Goal: Transaction & Acquisition: Purchase product/service

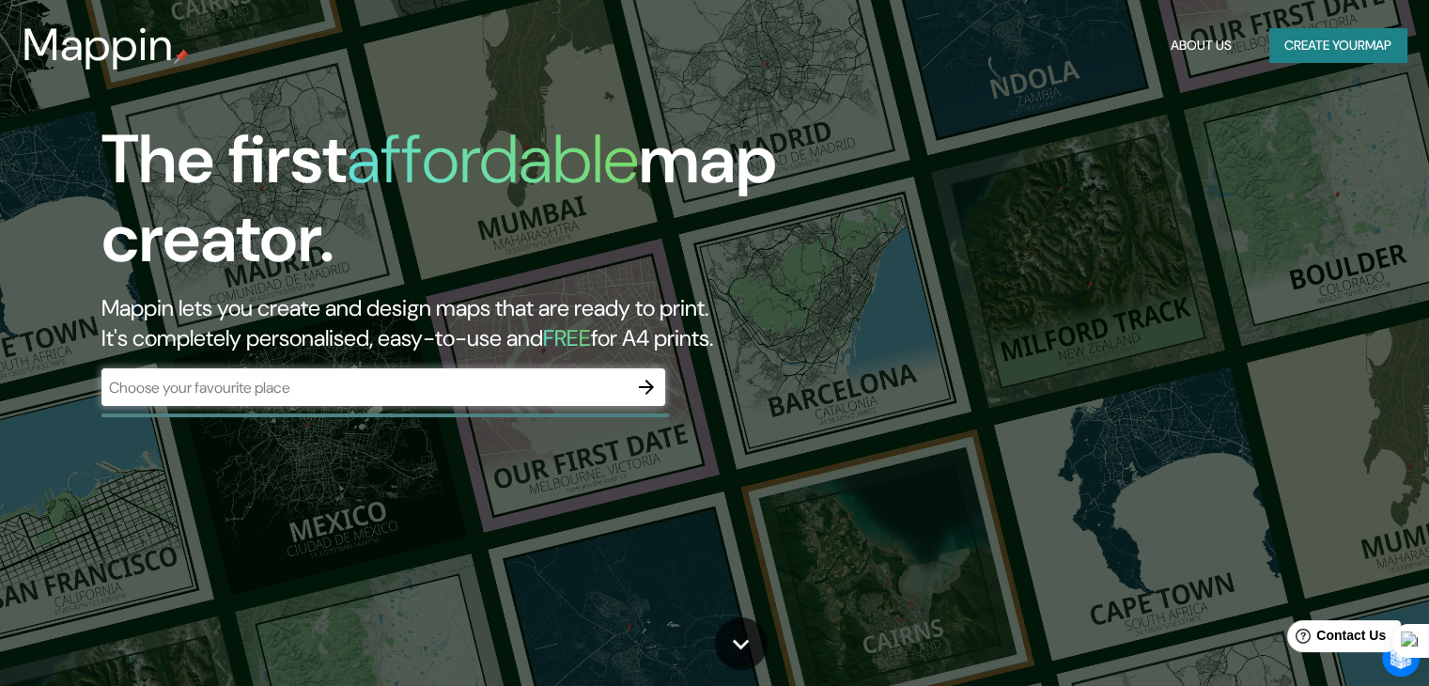
click at [477, 404] on div "​" at bounding box center [383, 387] width 564 height 38
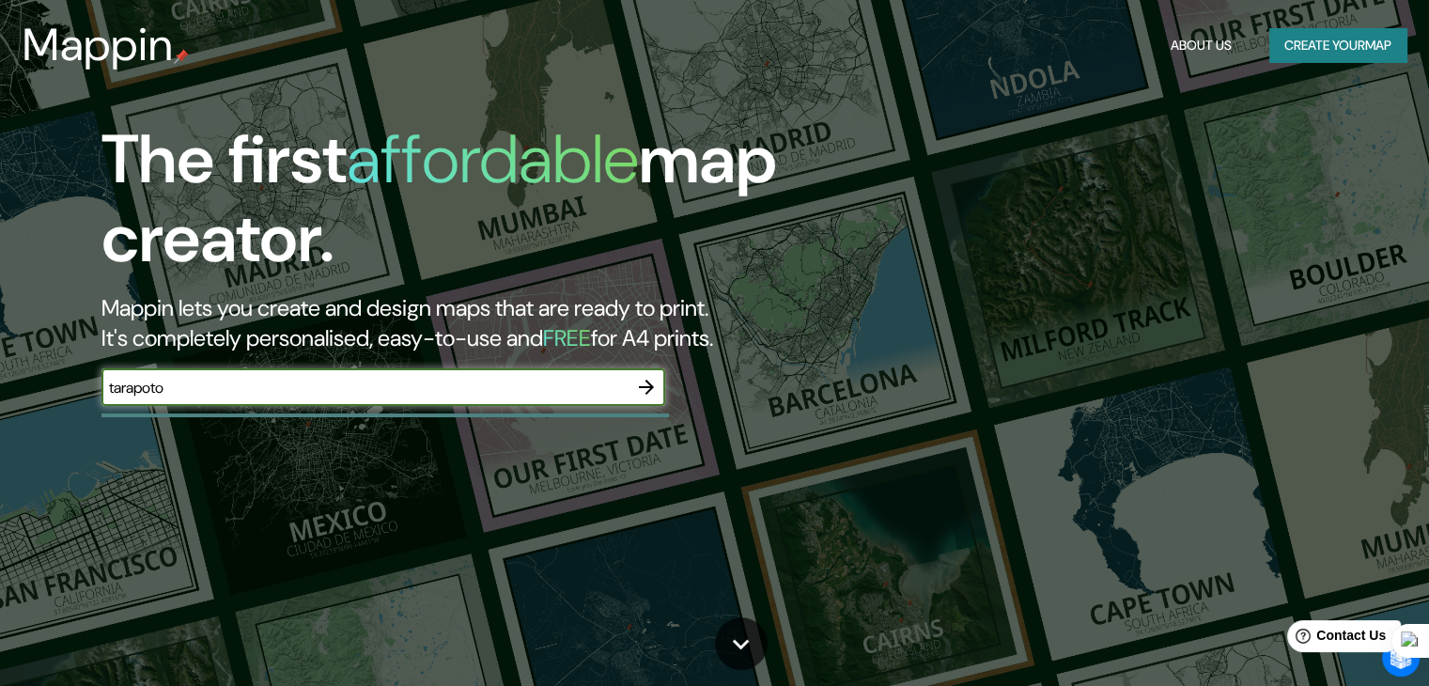
type input "tarapoto"
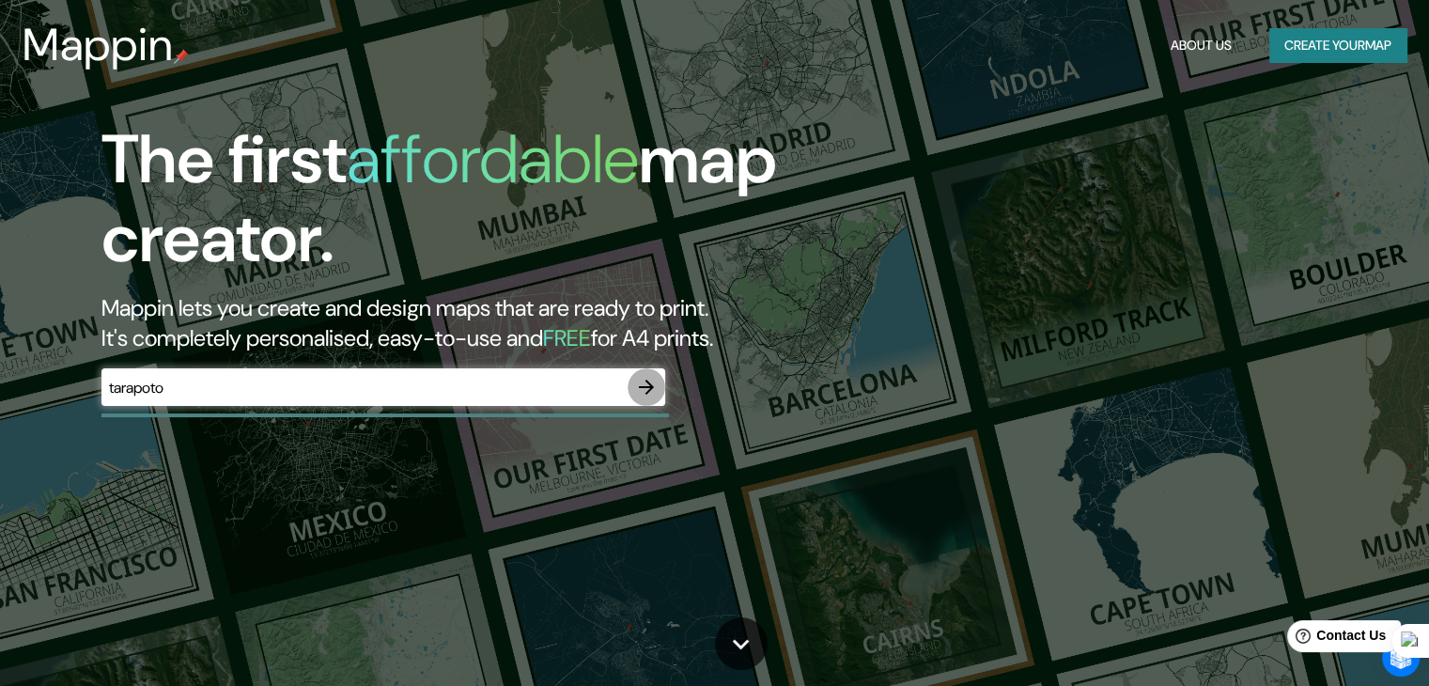
click at [642, 387] on icon "button" at bounding box center [646, 387] width 15 height 15
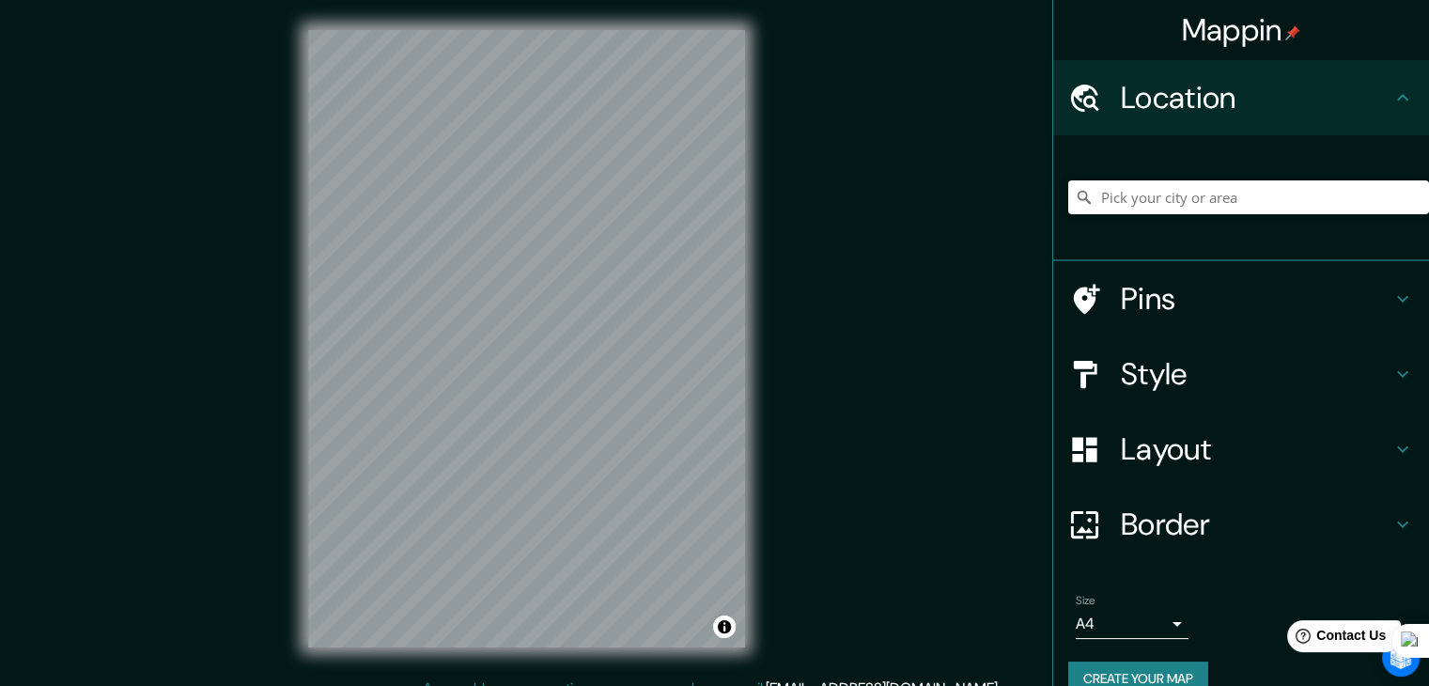
click at [929, 255] on div "Mappin Location Pins Style Layout Border Choose a border. Hint : you can make l…" at bounding box center [714, 354] width 1429 height 708
click at [1120, 195] on input "Pick your city or area" at bounding box center [1249, 197] width 361 height 34
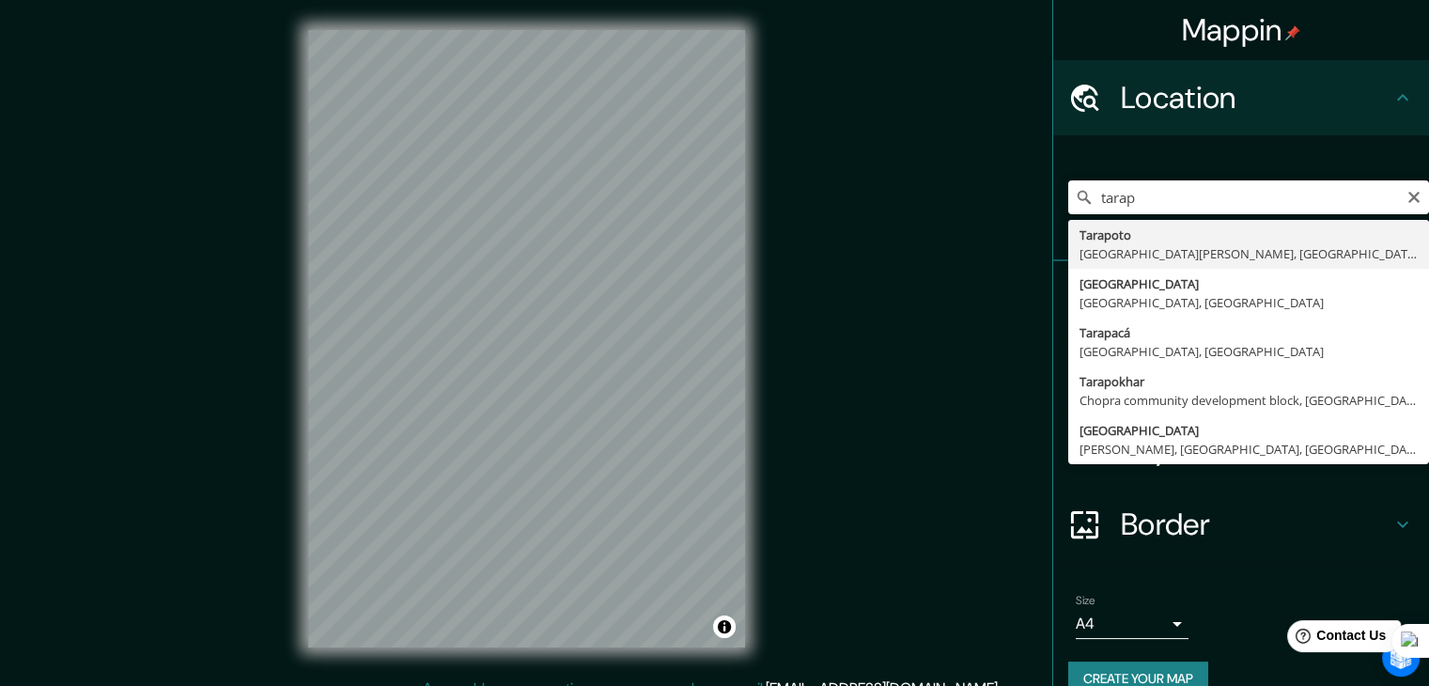
type input "Tarapoto, Departamento de San Martín, Perú"
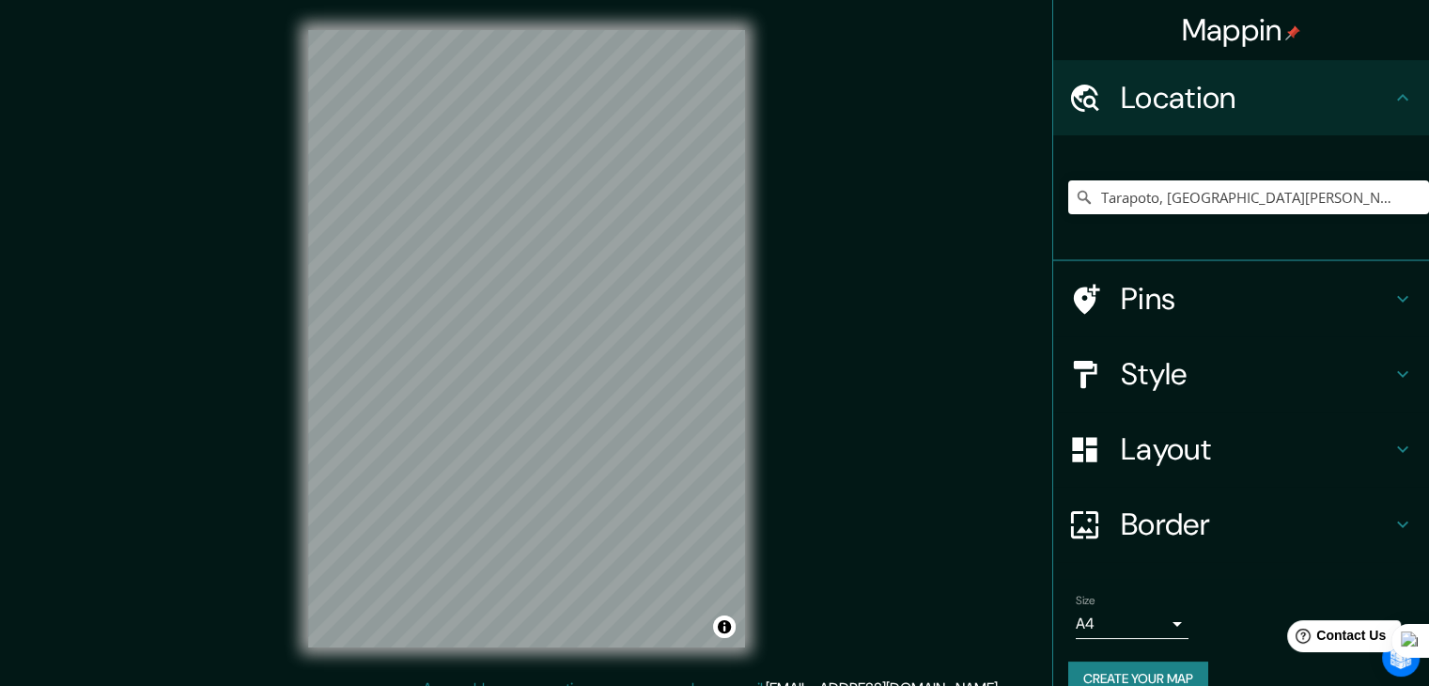
click at [838, 482] on div "Mappin Location Tarapoto, Departamento de San Martín, Perú Pins Style Layout Bo…" at bounding box center [714, 354] width 1429 height 708
click at [589, 30] on div at bounding box center [526, 30] width 437 height 0
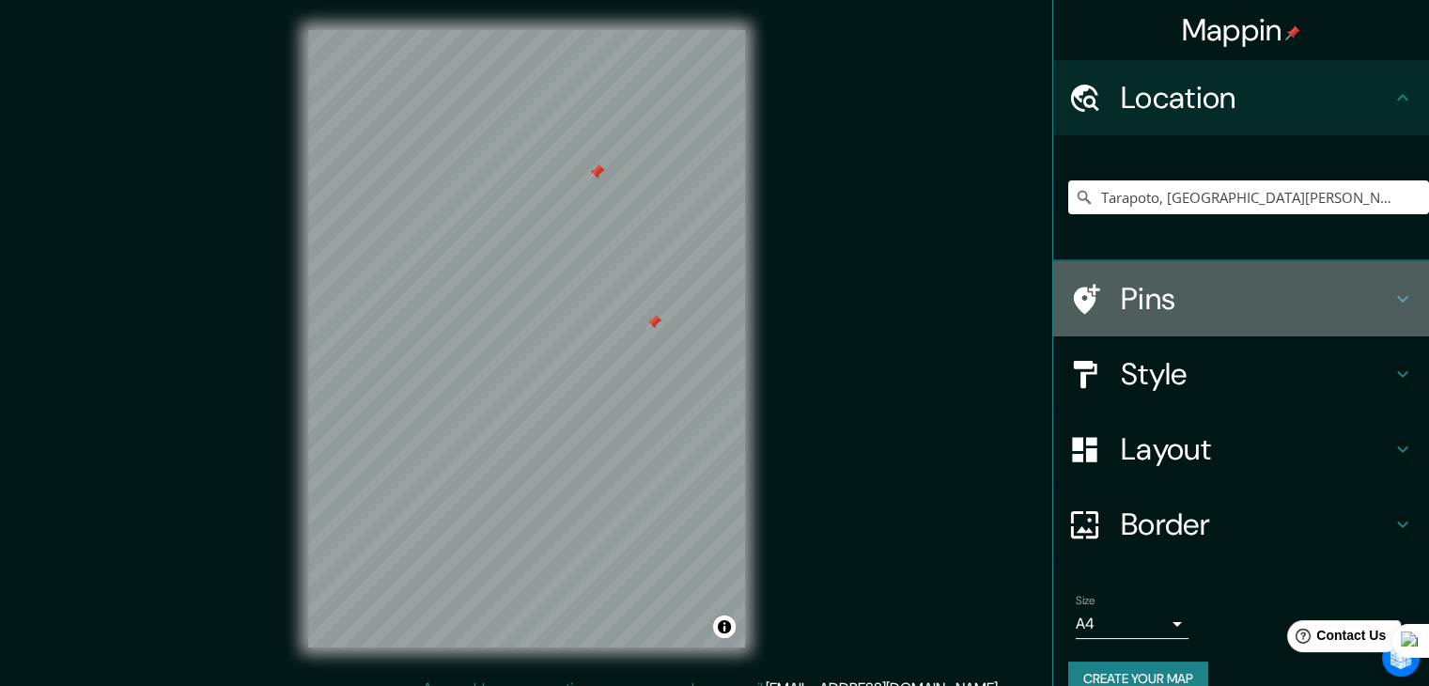
click at [1097, 301] on div at bounding box center [1095, 299] width 53 height 33
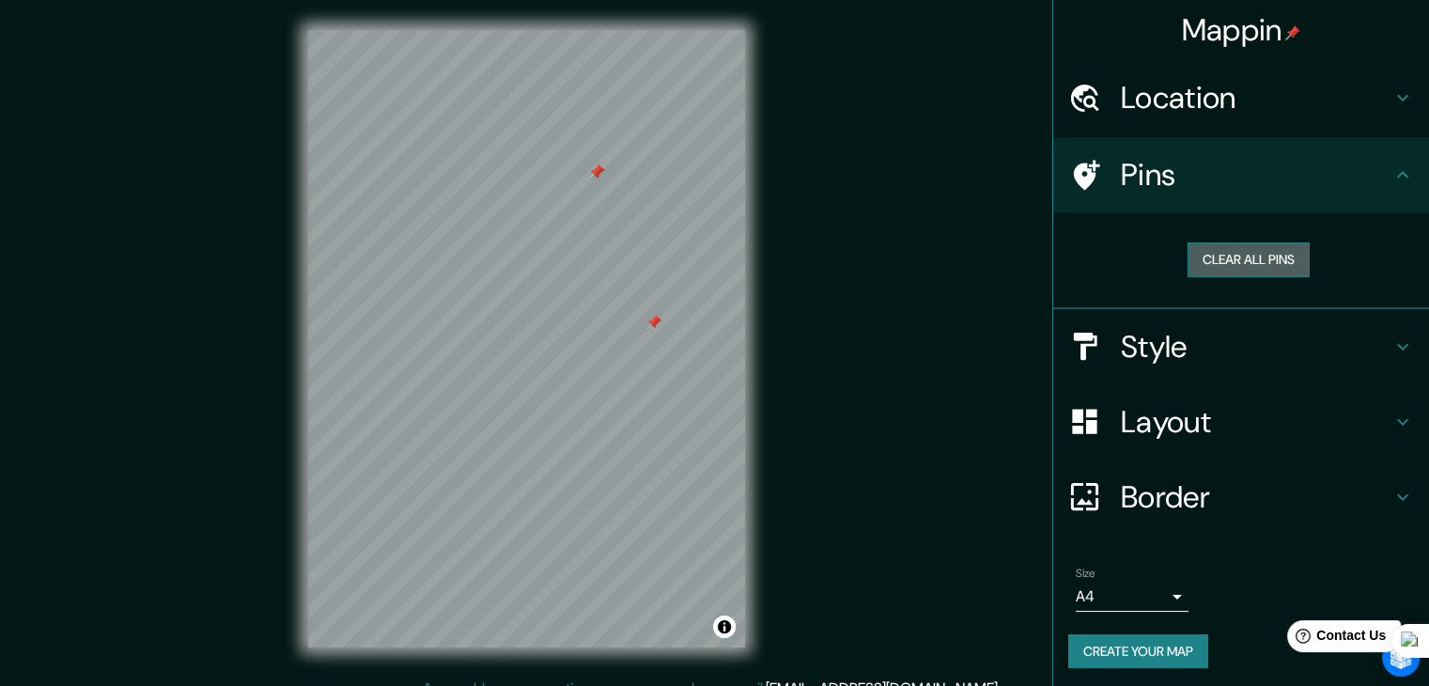
click at [1195, 255] on button "Clear all pins" at bounding box center [1249, 259] width 122 height 35
click at [1152, 407] on h4 "Layout" at bounding box center [1256, 422] width 271 height 38
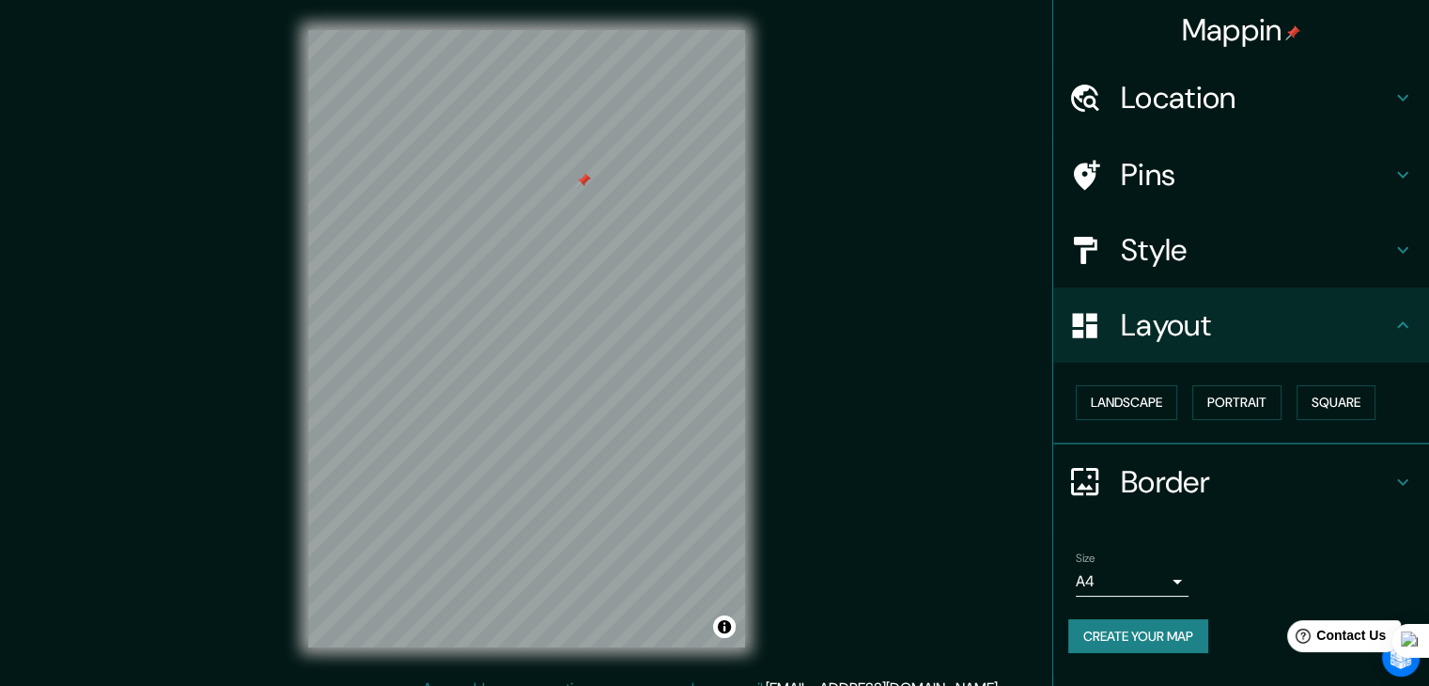
click at [1178, 492] on h4 "Border" at bounding box center [1256, 482] width 271 height 38
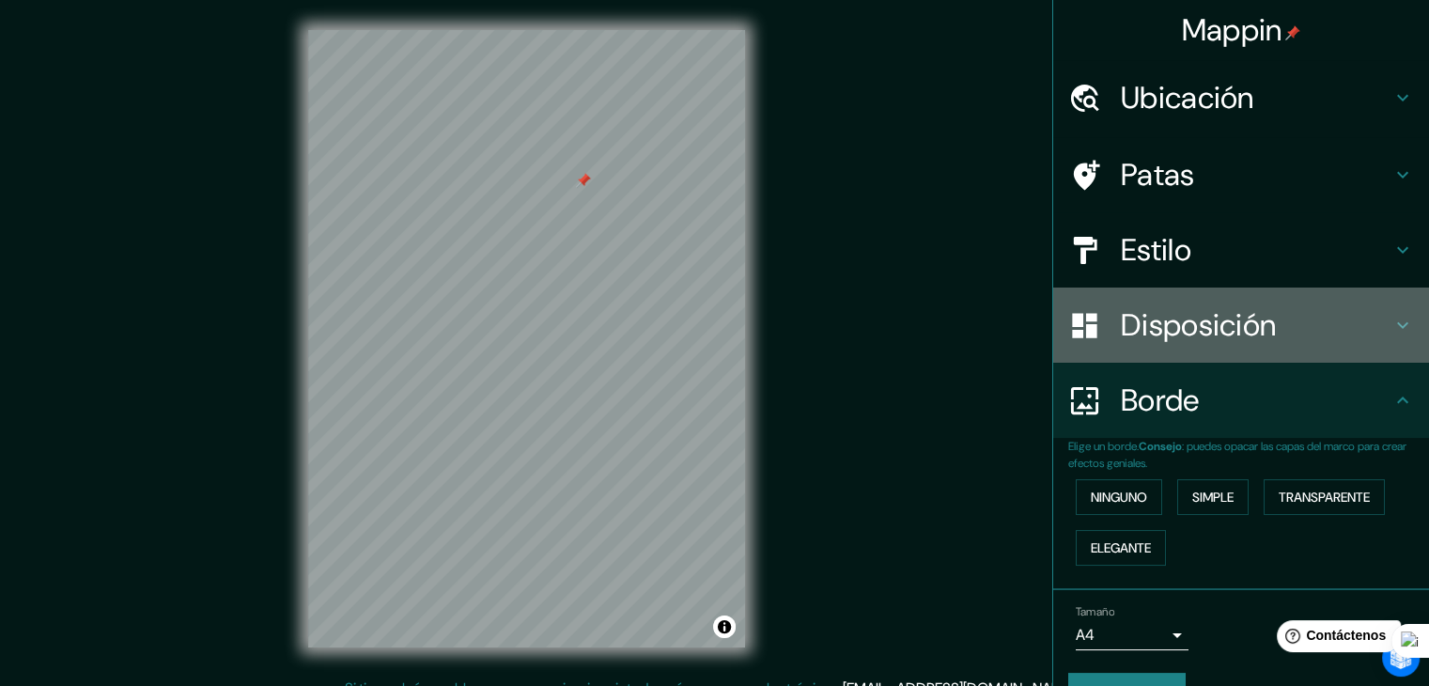
click at [1203, 339] on font "Disposición" at bounding box center [1198, 324] width 155 height 39
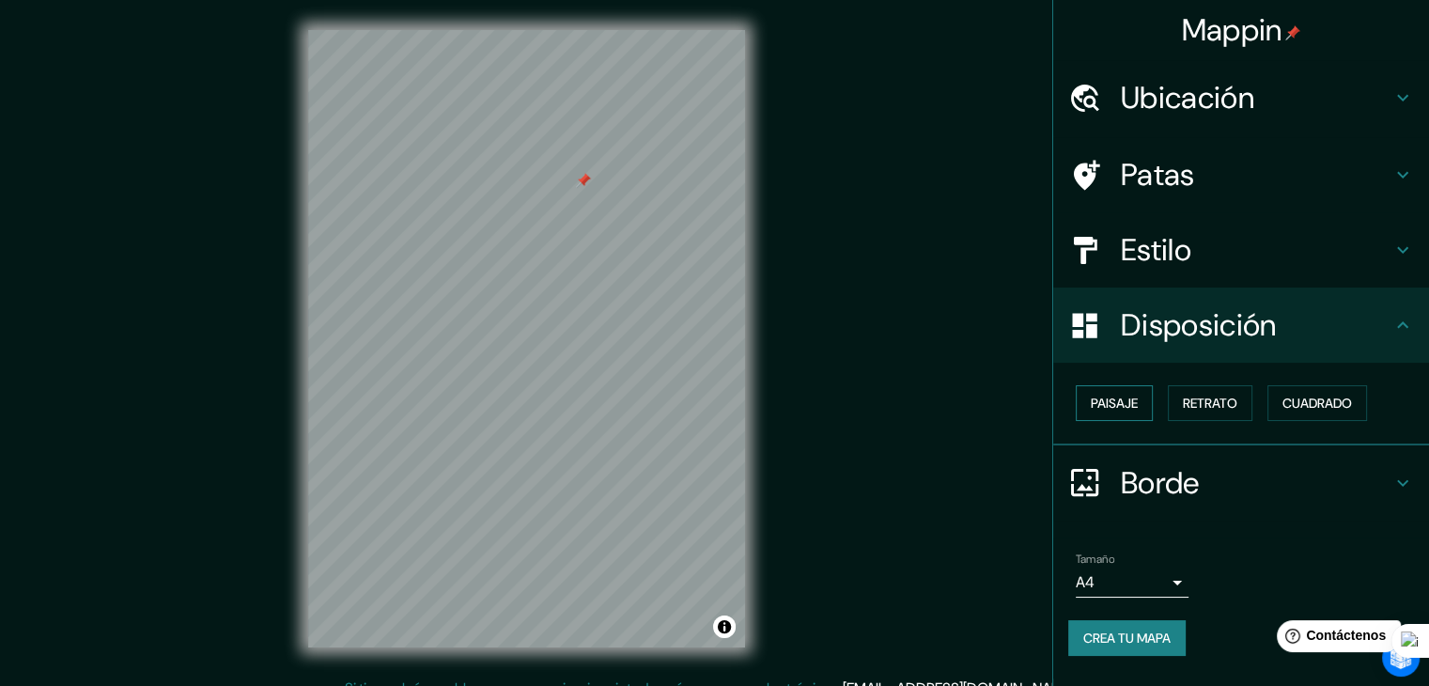
click at [1137, 407] on font "Paisaje" at bounding box center [1114, 403] width 47 height 17
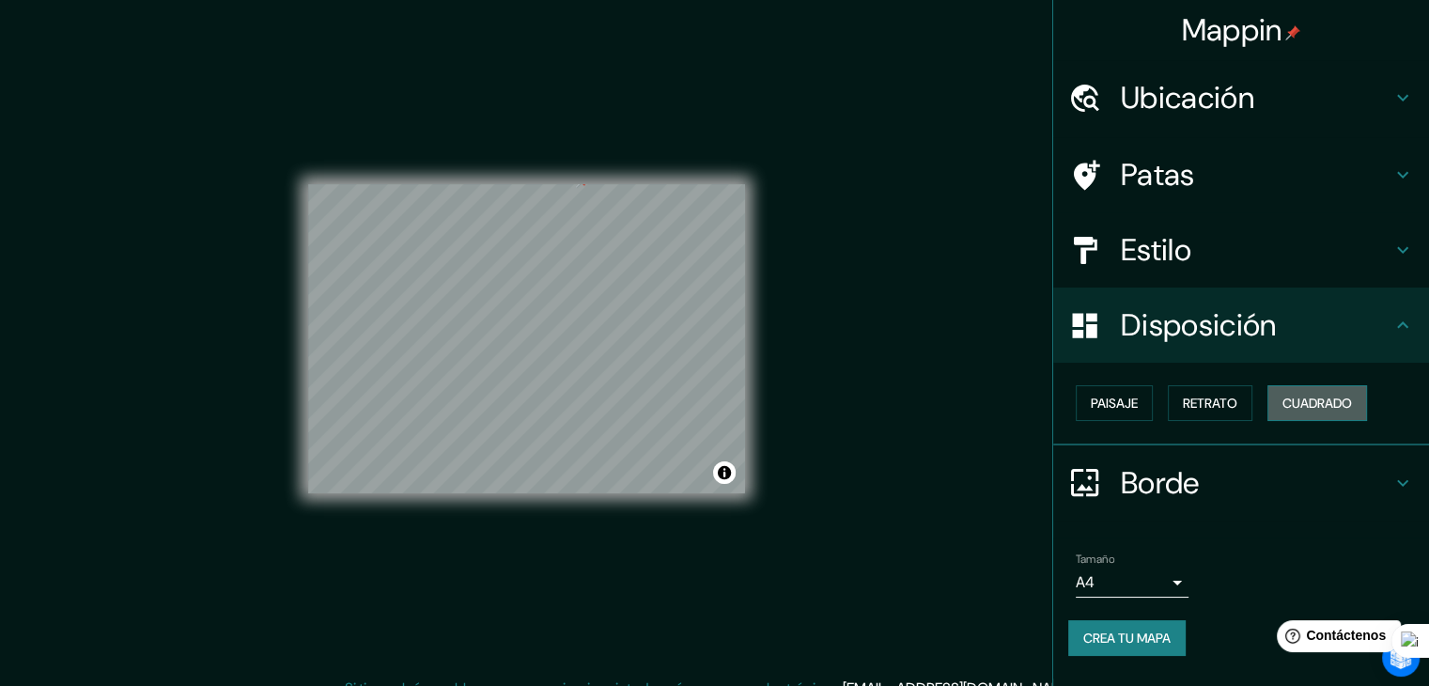
click at [1310, 399] on font "Cuadrado" at bounding box center [1318, 403] width 70 height 17
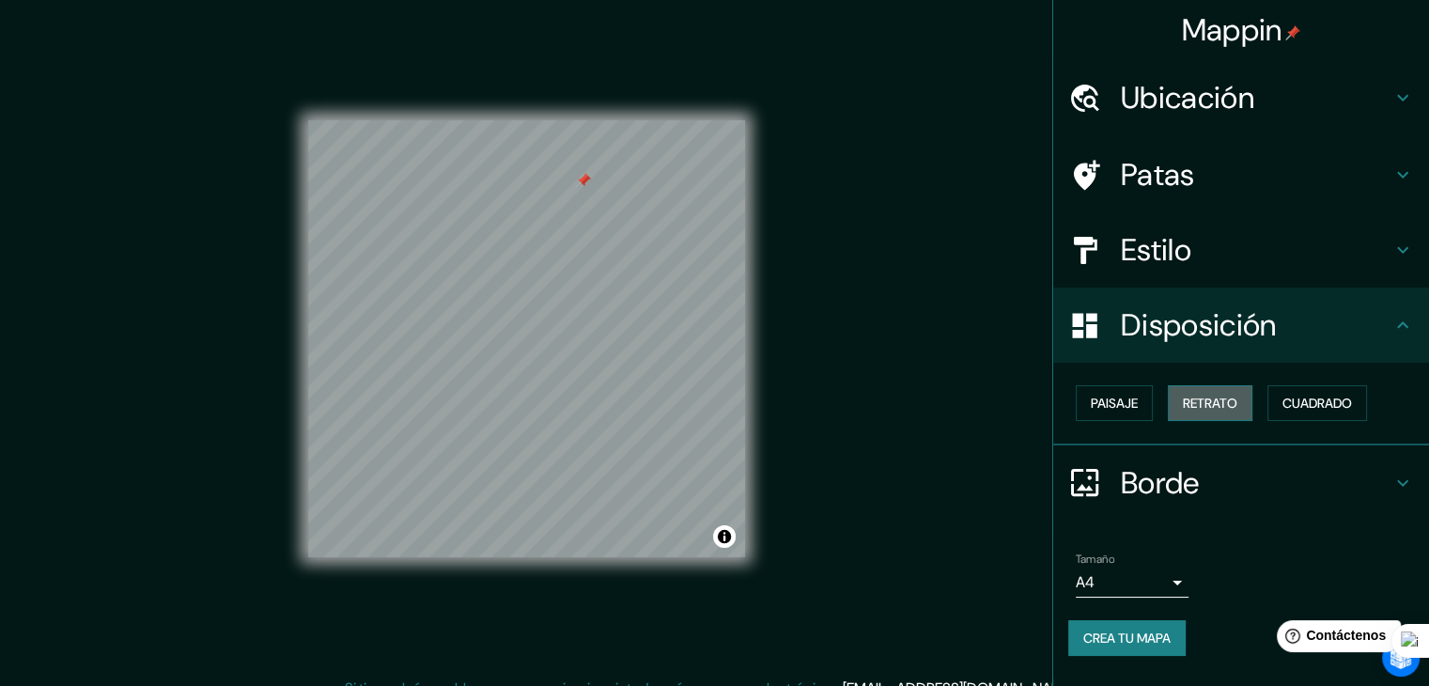
click at [1211, 398] on font "Retrato" at bounding box center [1210, 403] width 55 height 17
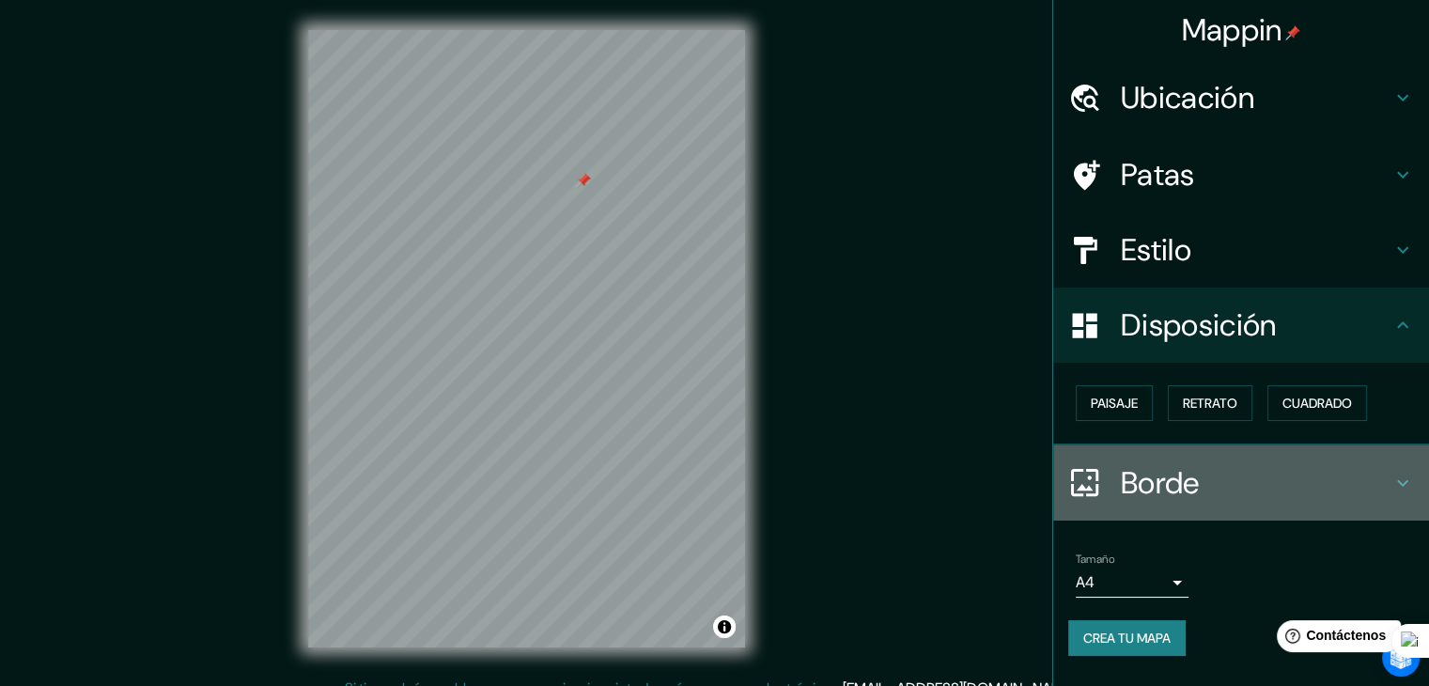
click at [1131, 490] on font "Borde" at bounding box center [1160, 482] width 79 height 39
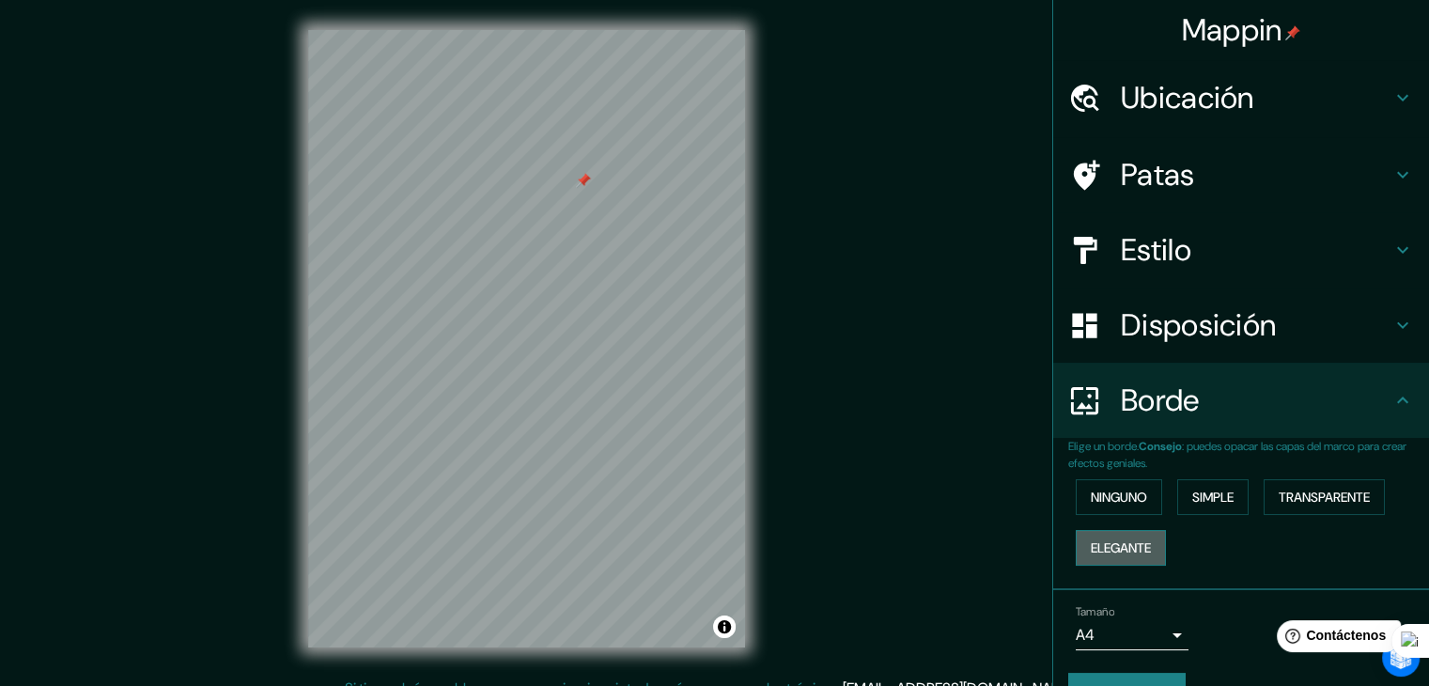
click at [1132, 554] on font "Elegante" at bounding box center [1121, 547] width 60 height 17
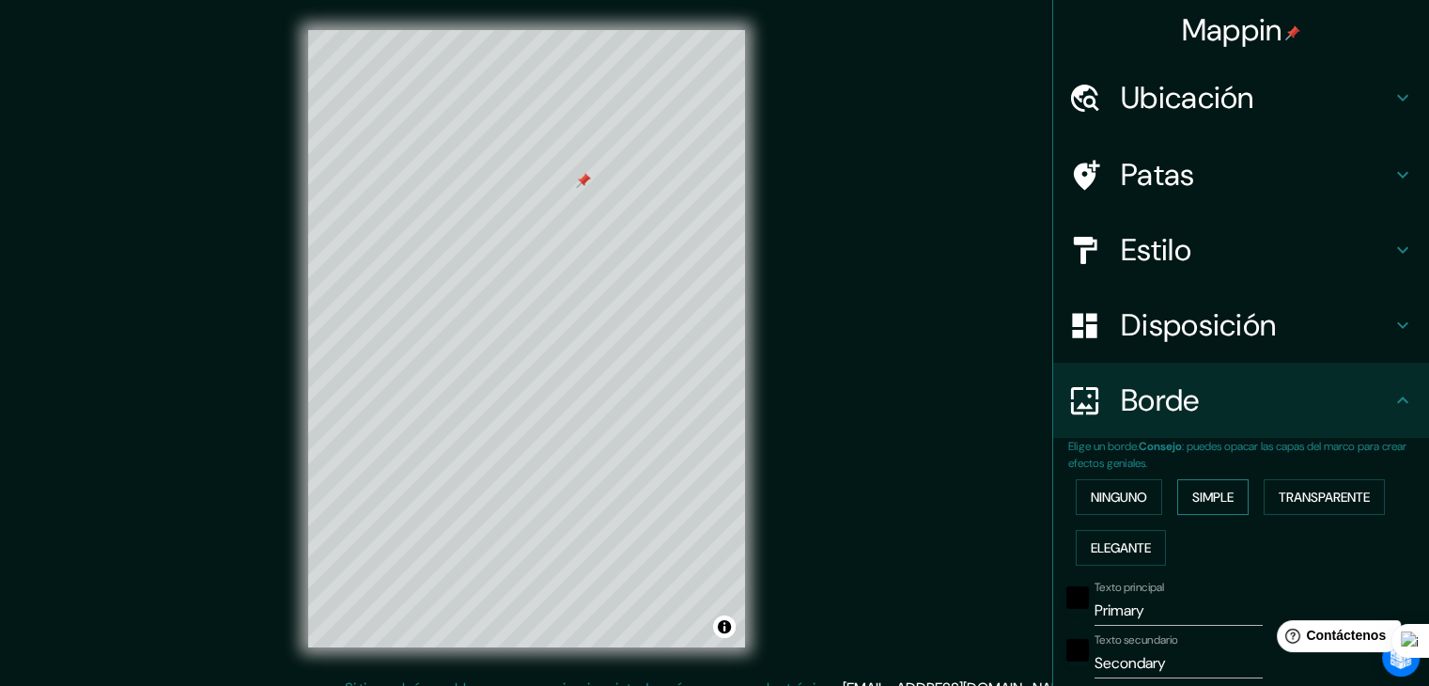
click at [1193, 503] on font "Simple" at bounding box center [1213, 497] width 41 height 17
click at [1101, 485] on font "Ninguno" at bounding box center [1119, 497] width 56 height 24
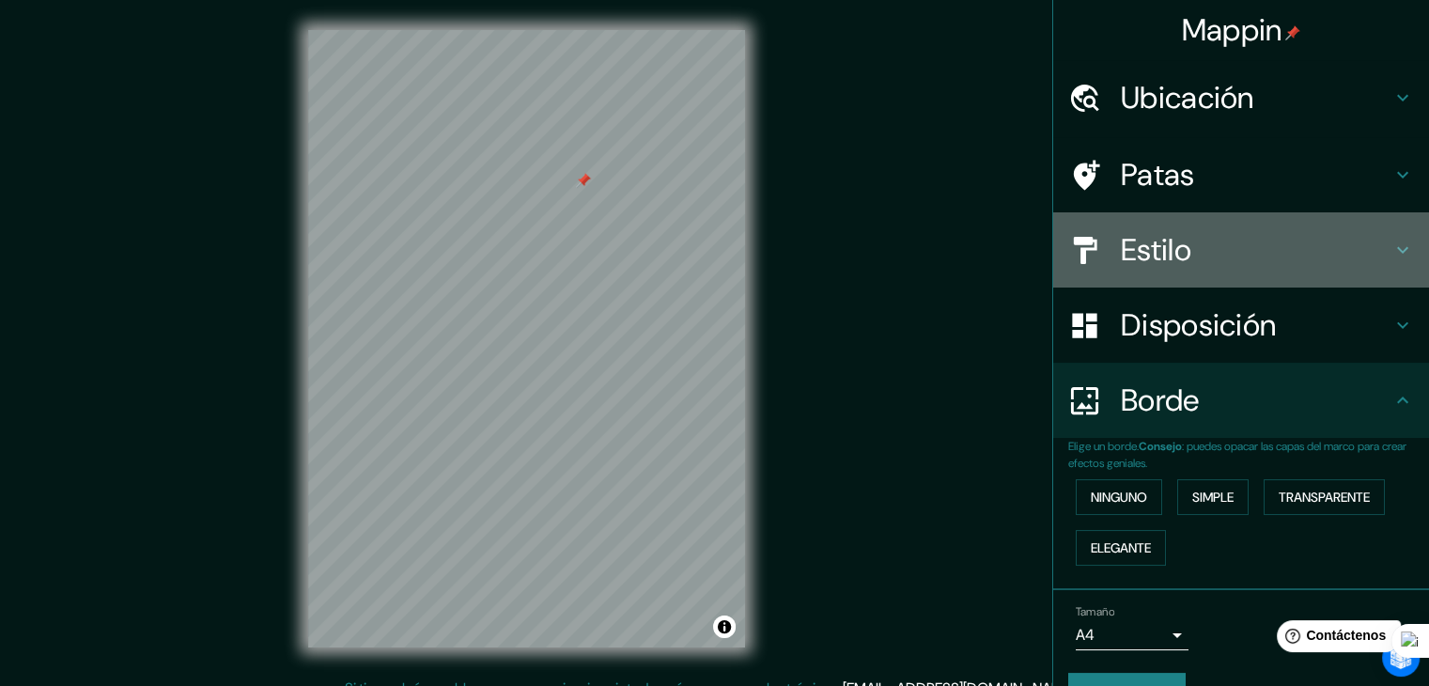
click at [1121, 267] on font "Estilo" at bounding box center [1156, 249] width 70 height 39
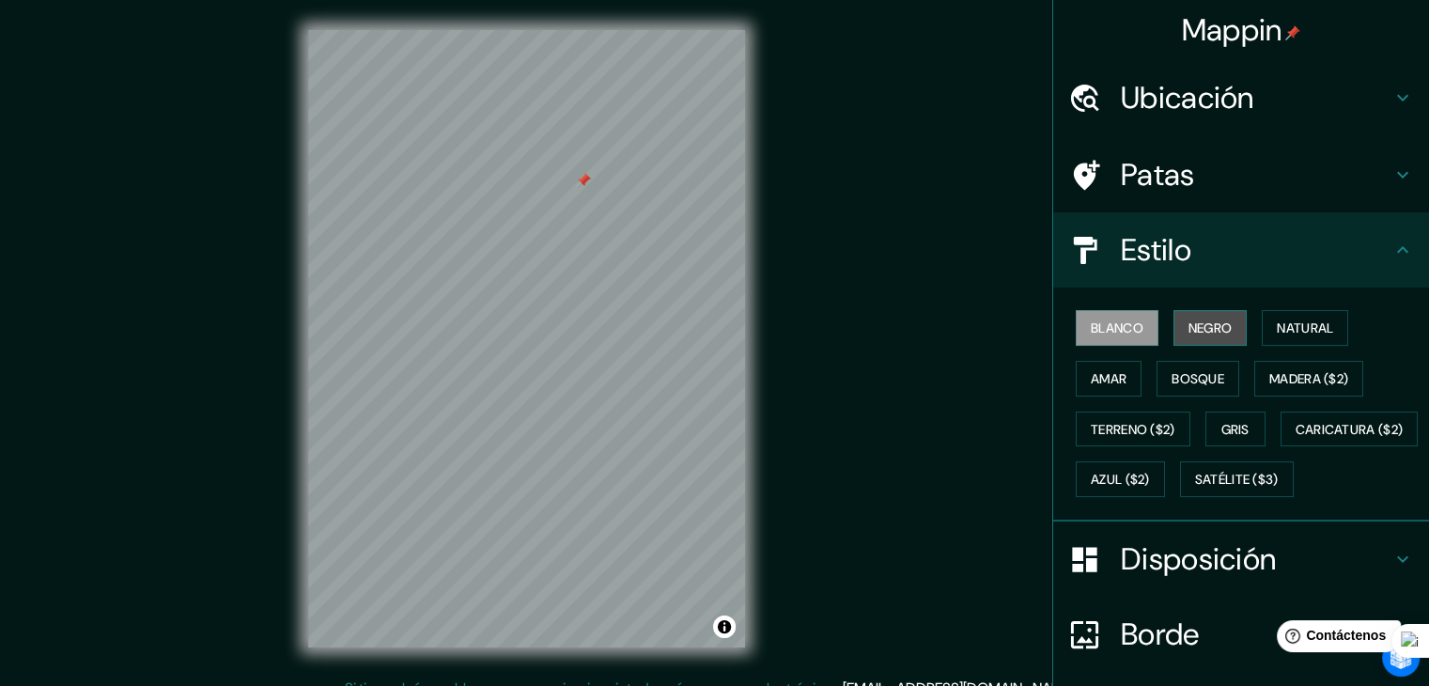
click at [1189, 316] on font "Negro" at bounding box center [1211, 328] width 44 height 24
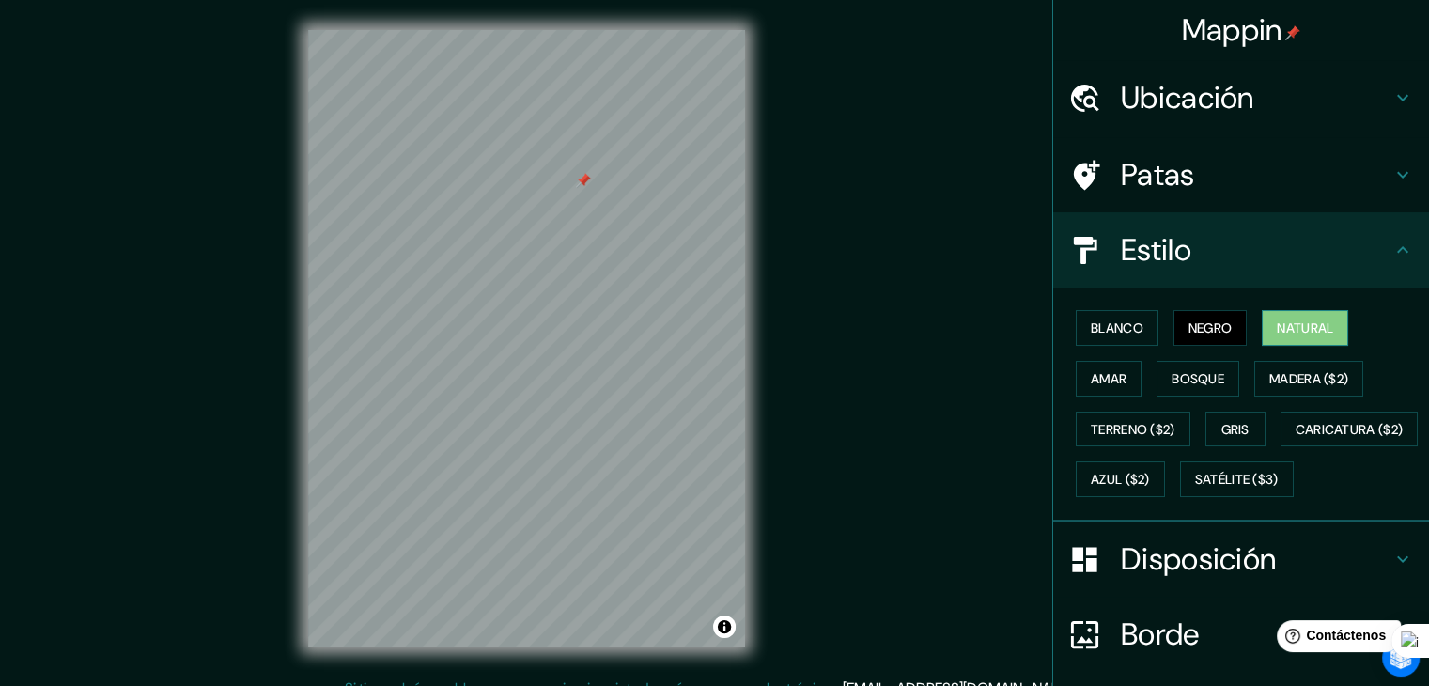
click at [1291, 312] on button "Natural" at bounding box center [1305, 328] width 86 height 36
click at [1195, 489] on font "Satélite ($3)" at bounding box center [1237, 480] width 84 height 17
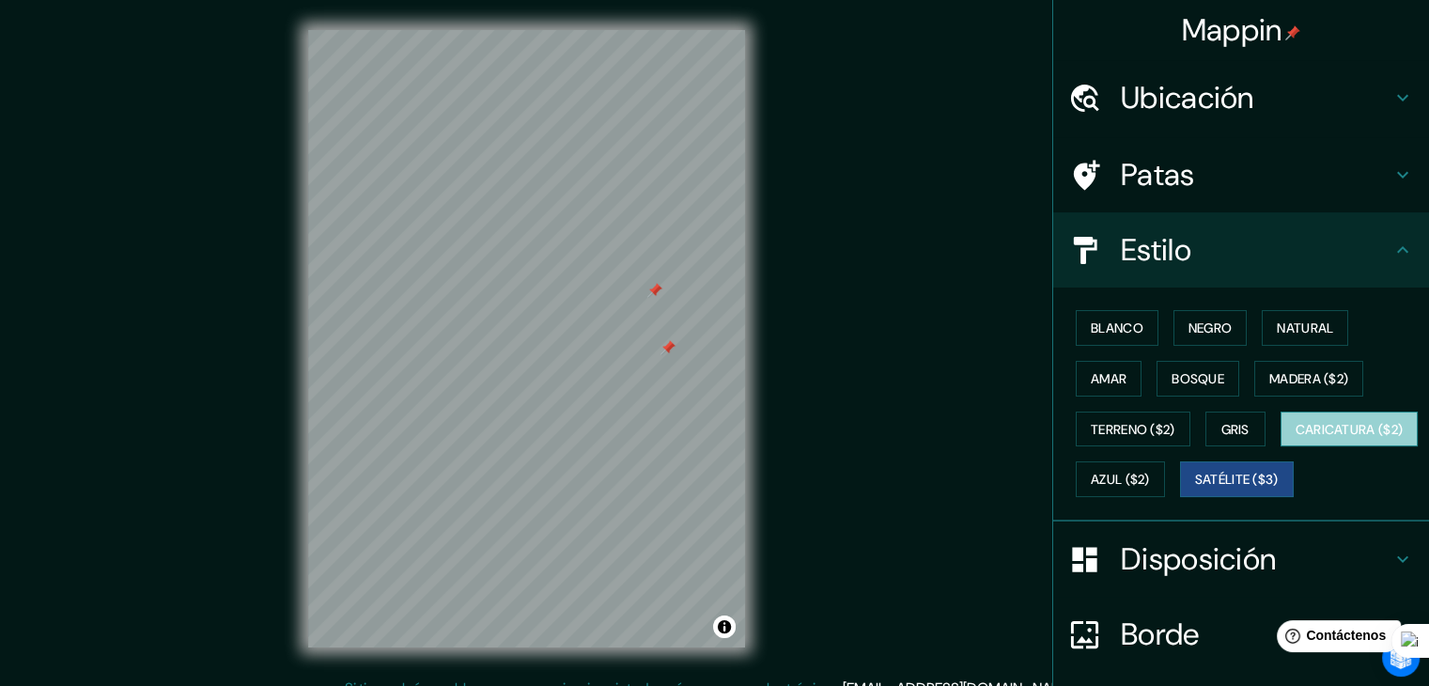
click at [1281, 447] on button "Caricatura ($2)" at bounding box center [1350, 430] width 138 height 36
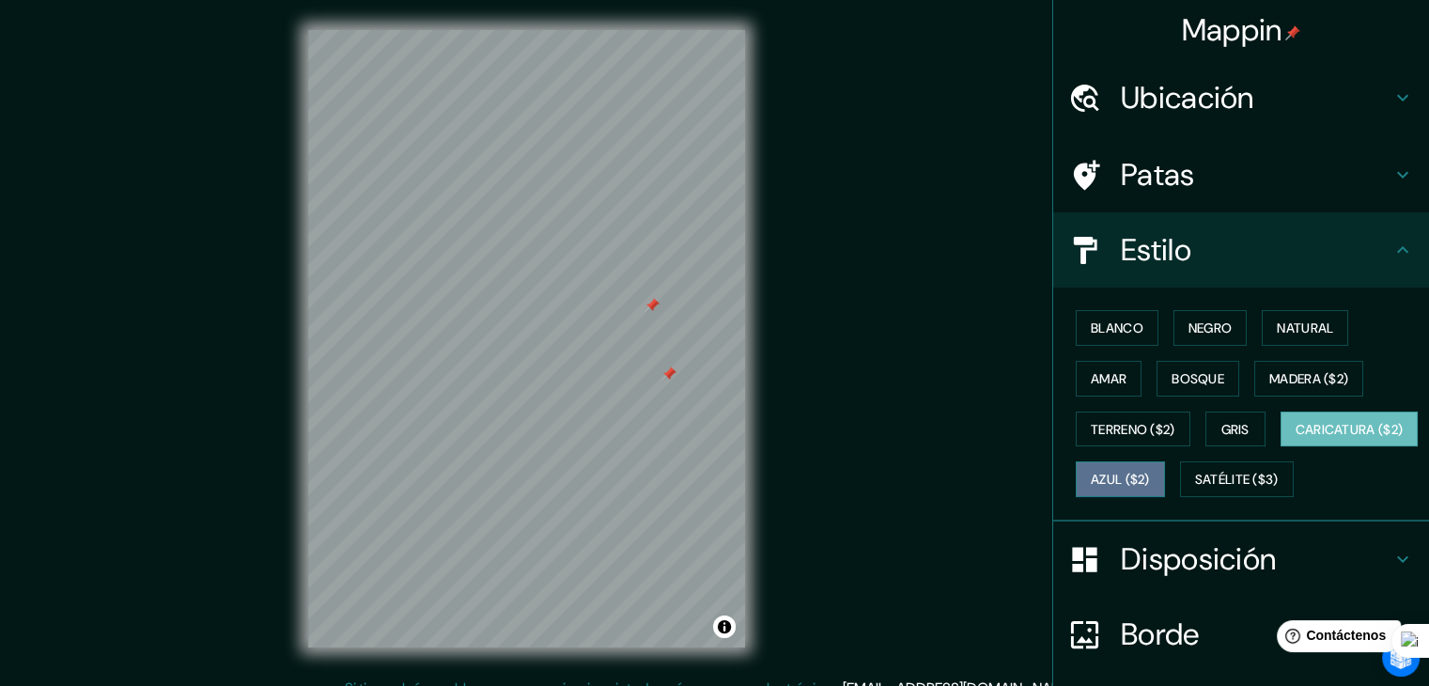
click at [1165, 492] on button "Azul ($2)" at bounding box center [1120, 479] width 89 height 36
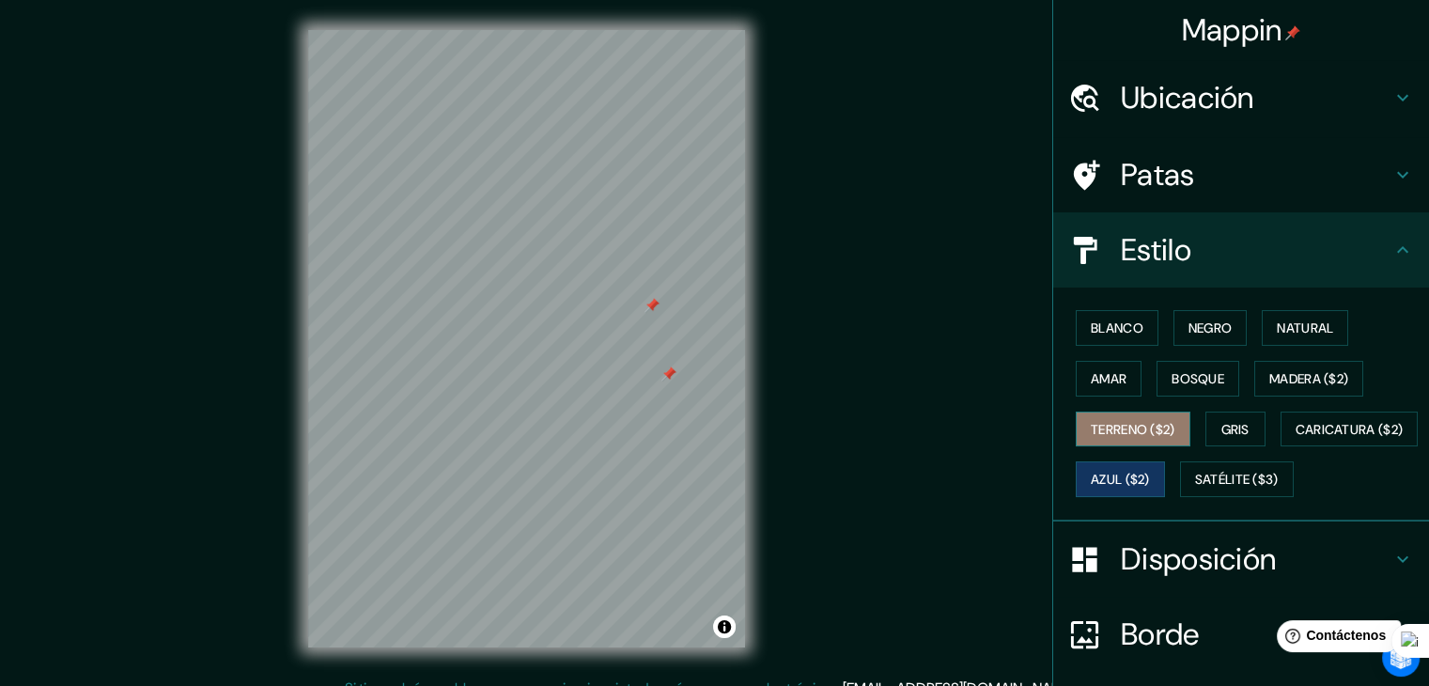
click at [1131, 425] on font "Terreno ($2)" at bounding box center [1133, 429] width 85 height 17
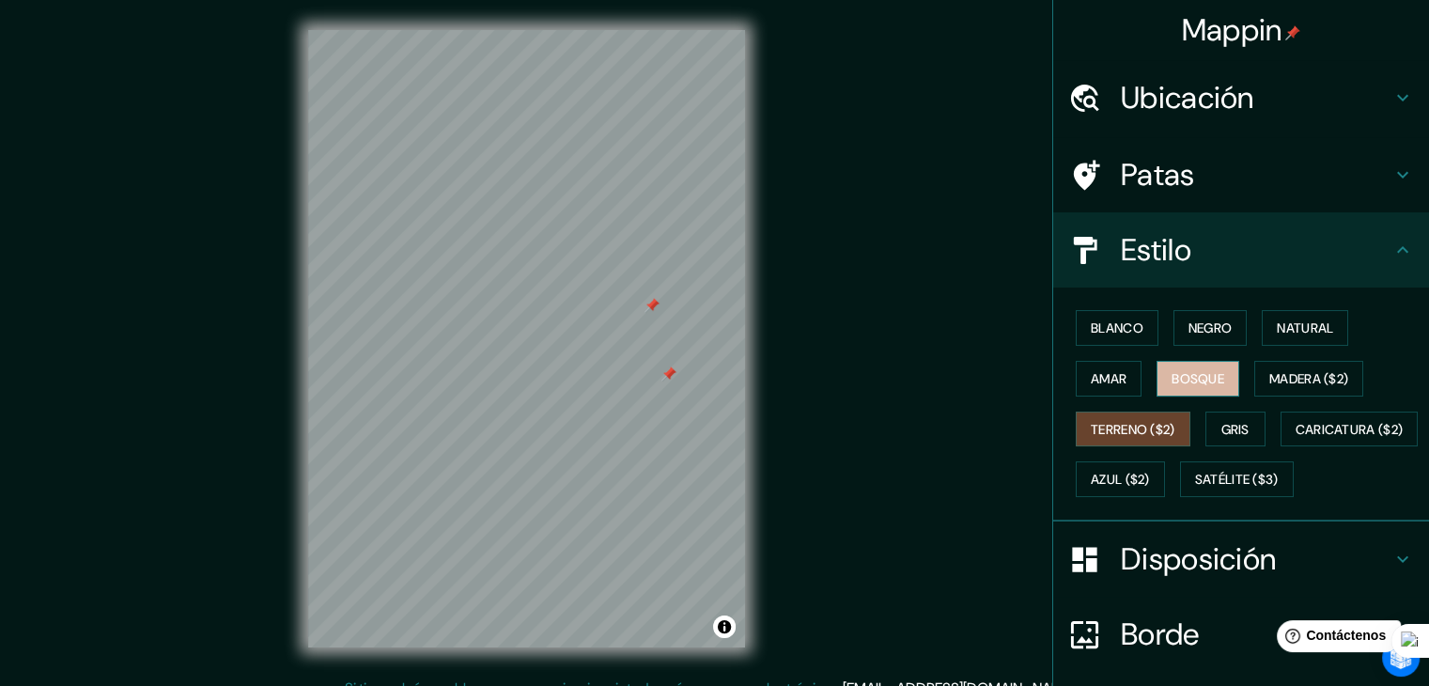
click at [1191, 381] on font "Bosque" at bounding box center [1198, 378] width 53 height 17
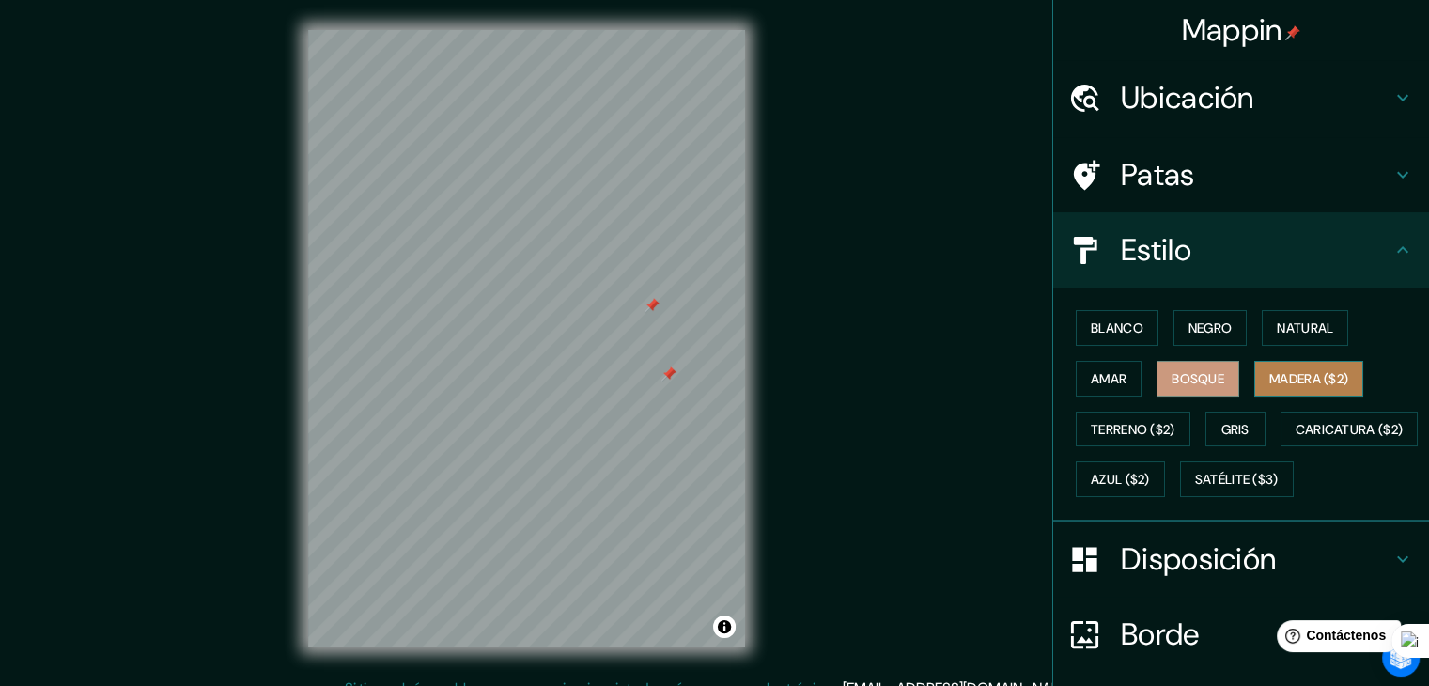
click at [1270, 371] on font "Madera ($2)" at bounding box center [1309, 378] width 79 height 17
click at [1119, 375] on button "Amar" at bounding box center [1109, 379] width 66 height 36
click at [1157, 381] on button "Bosque" at bounding box center [1198, 379] width 83 height 36
click at [648, 312] on div at bounding box center [652, 305] width 15 height 15
